Goal: Transaction & Acquisition: Download file/media

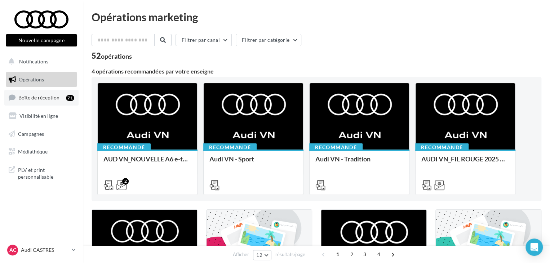
click at [46, 97] on span "Boîte de réception" at bounding box center [38, 97] width 41 height 6
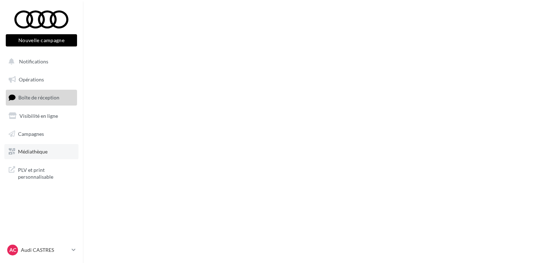
click at [44, 156] on link "Médiathèque" at bounding box center [41, 151] width 74 height 15
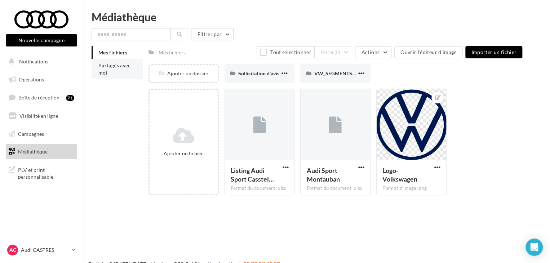
click at [107, 64] on span "Partagés avec moi" at bounding box center [114, 68] width 32 height 13
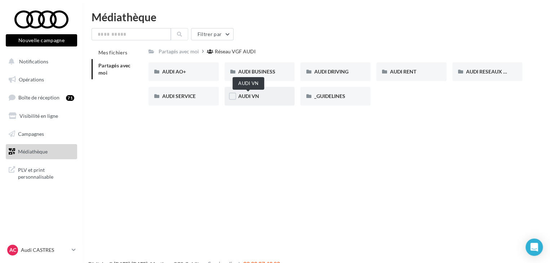
click at [241, 99] on span "AUDI VN" at bounding box center [248, 96] width 21 height 6
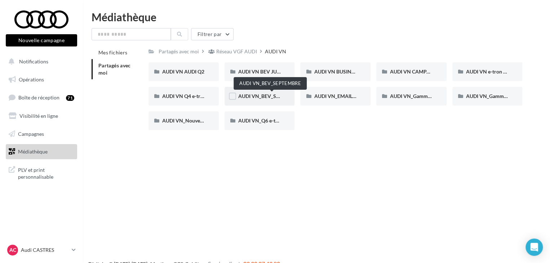
click at [254, 94] on span "AUDI VN_BEV_SEPTEMBRE" at bounding box center [270, 96] width 64 height 6
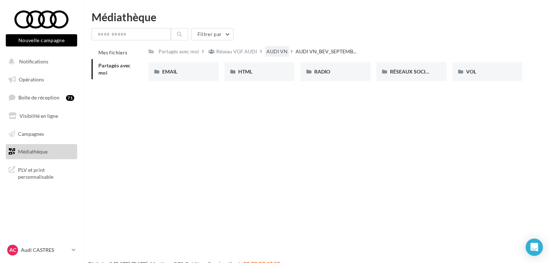
click at [278, 53] on div "AUDI VN" at bounding box center [276, 51] width 21 height 7
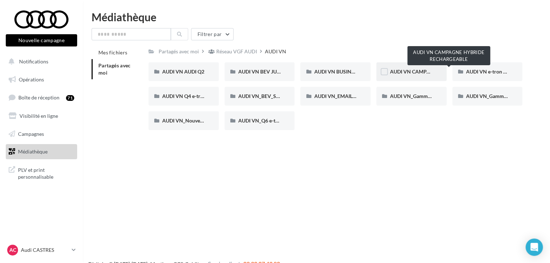
click at [427, 72] on span "AUDI VN CAMPAGNE HYBRIDE RECHARGEABLE" at bounding box center [446, 71] width 113 height 6
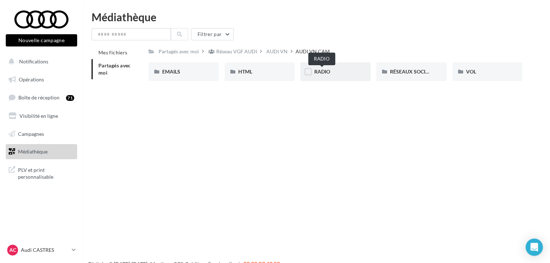
click at [316, 74] on span "RADIO" at bounding box center [322, 71] width 16 height 6
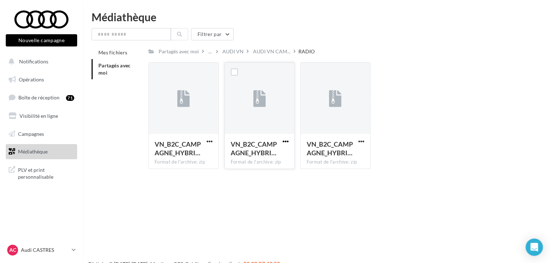
click at [284, 142] on span "button" at bounding box center [285, 141] width 6 height 6
click at [258, 150] on button "Télécharger" at bounding box center [254, 155] width 72 height 19
click at [233, 73] on label at bounding box center [234, 71] width 7 height 7
click at [283, 142] on span "button" at bounding box center [285, 141] width 6 height 6
click at [249, 161] on button "Télécharger" at bounding box center [254, 155] width 72 height 19
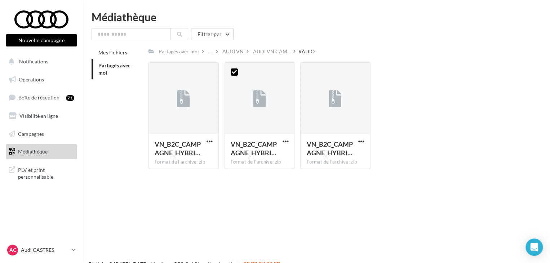
click at [421, 33] on div "Filtrer par" at bounding box center [315, 34] width 449 height 12
click at [45, 251] on p "Audi CASTRES" at bounding box center [45, 249] width 48 height 7
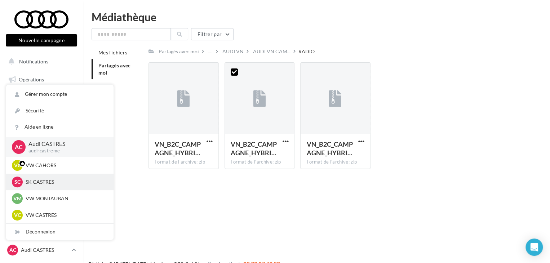
click at [39, 182] on p "SK CASTRES" at bounding box center [65, 181] width 79 height 7
